Goal: Task Accomplishment & Management: Manage account settings

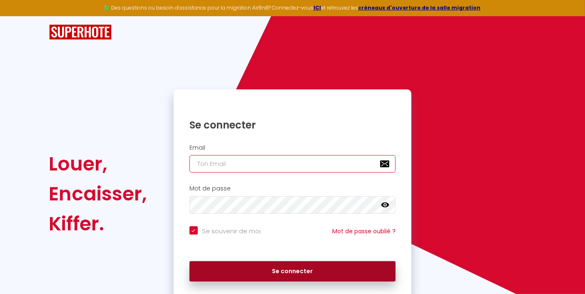
type input "[EMAIL_ADDRESS][DOMAIN_NAME]"
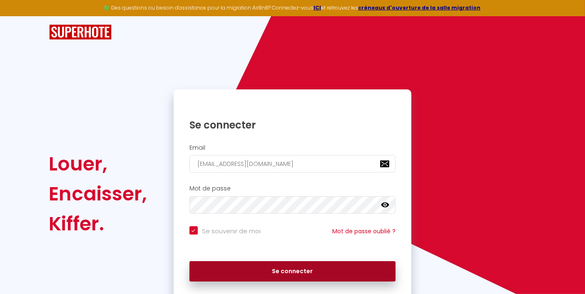
click at [227, 271] on button "Se connecter" at bounding box center [292, 271] width 206 height 21
checkbox input "true"
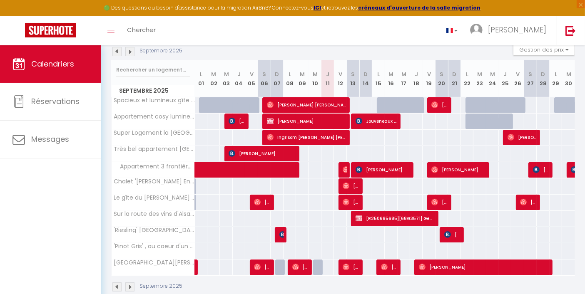
scroll to position [107, 0]
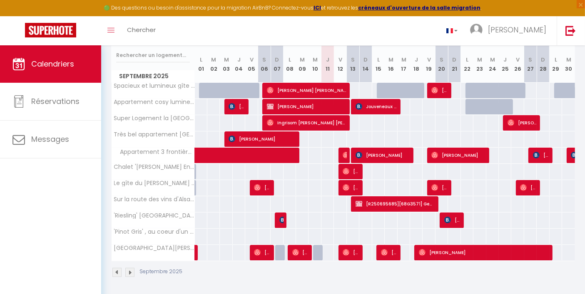
click at [570, 153] on div at bounding box center [573, 156] width 13 height 16
click at [575, 153] on img at bounding box center [574, 155] width 7 height 7
select select "OK"
select select "KO"
select select "0"
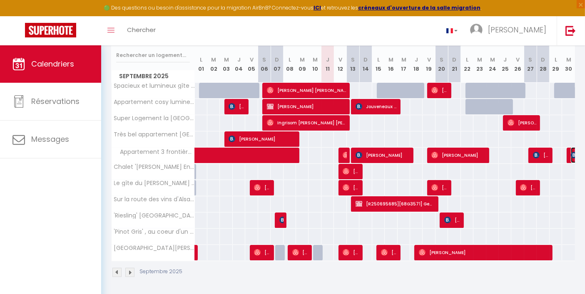
select select "0"
select select "1"
select select
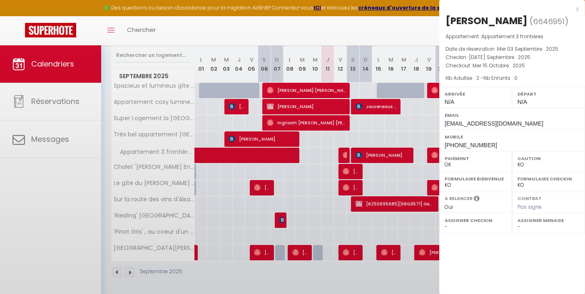
select select "33734"
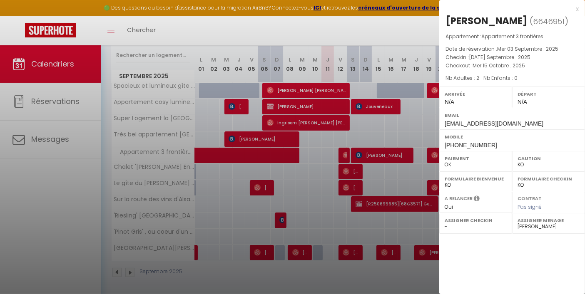
click at [578, 7] on div "x" at bounding box center [508, 9] width 139 height 10
